Goal: Use online tool/utility: Utilize a website feature to perform a specific function

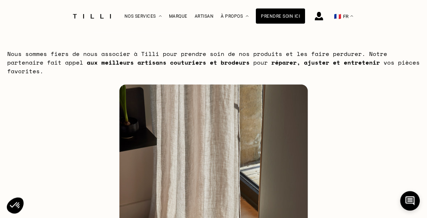
scroll to position [35, 0]
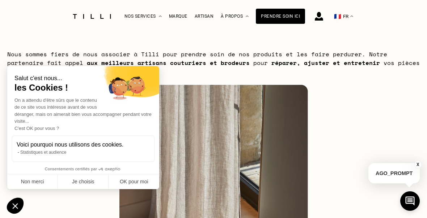
click at [127, 190] on button "OK pour moi" at bounding box center [134, 182] width 51 height 15
checkbox input "true"
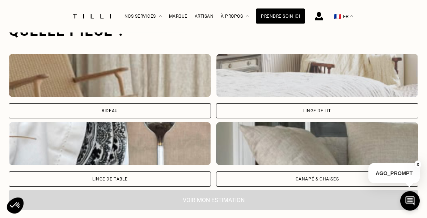
scroll to position [548, 0]
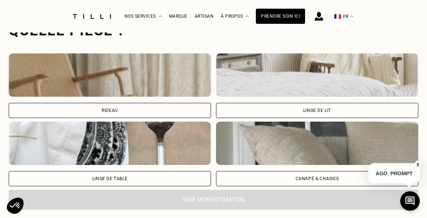
click at [61, 78] on img at bounding box center [110, 75] width 202 height 43
select select "FR"
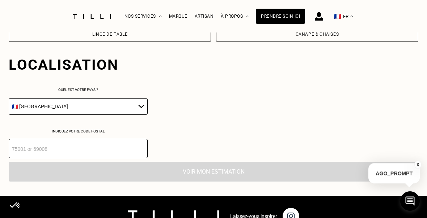
scroll to position [714, 0]
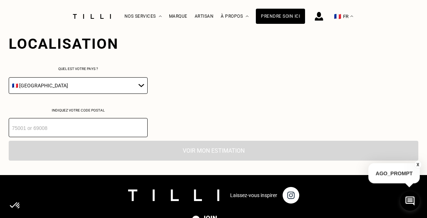
click at [24, 126] on input "number" at bounding box center [78, 127] width 139 height 19
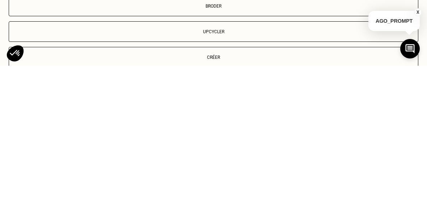
scroll to position [834, 0]
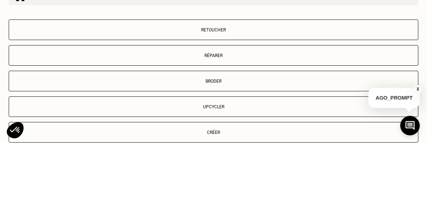
type input "75015"
click at [35, 103] on p "Retoucher" at bounding box center [214, 105] width 402 height 5
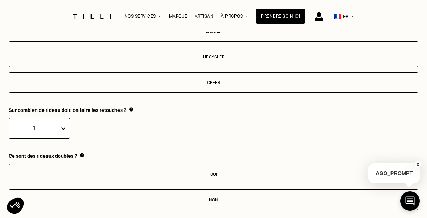
scroll to position [959, 0]
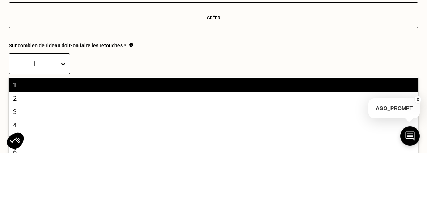
click at [15, 157] on div "2" at bounding box center [213, 163] width 409 height 13
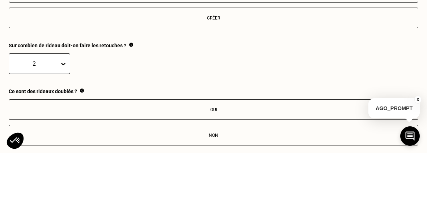
scroll to position [1025, 0]
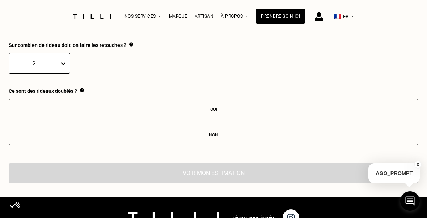
click at [306, 137] on div "Non" at bounding box center [214, 135] width 402 height 5
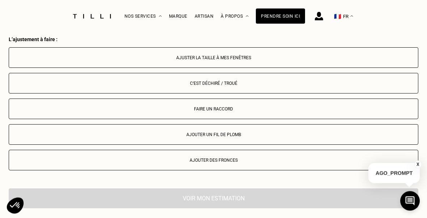
scroll to position [1147, 0]
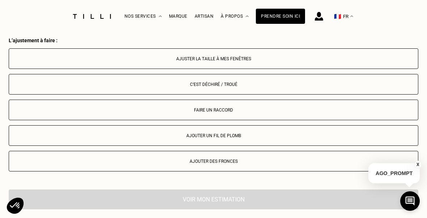
click at [41, 58] on div "Ajuster la taille à mes fenêtres" at bounding box center [214, 58] width 402 height 5
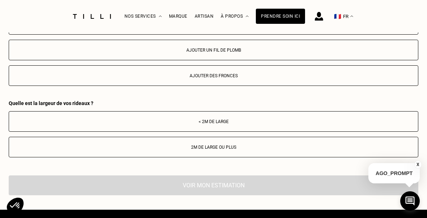
scroll to position [1233, 0]
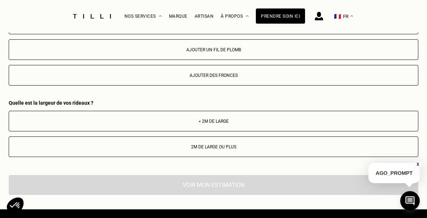
click at [308, 121] on div "< 2m de large" at bounding box center [214, 121] width 402 height 5
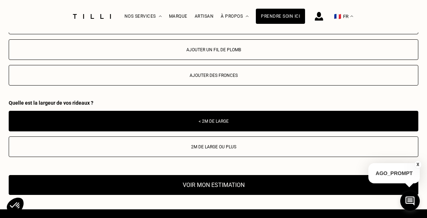
click at [52, 188] on button "Voir mon estimation" at bounding box center [213, 185] width 409 height 20
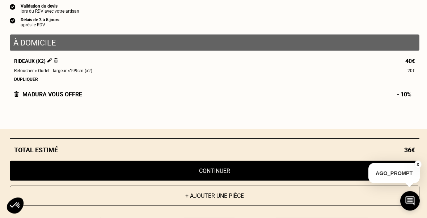
scroll to position [1397, 0]
